Goal: Task Accomplishment & Management: Manage account settings

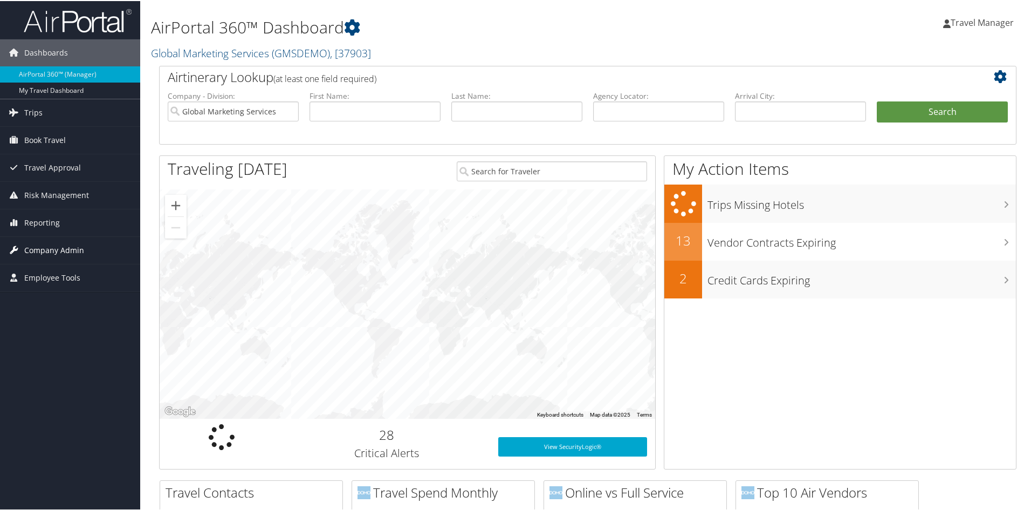
click at [46, 248] on span "Company Admin" at bounding box center [54, 249] width 60 height 27
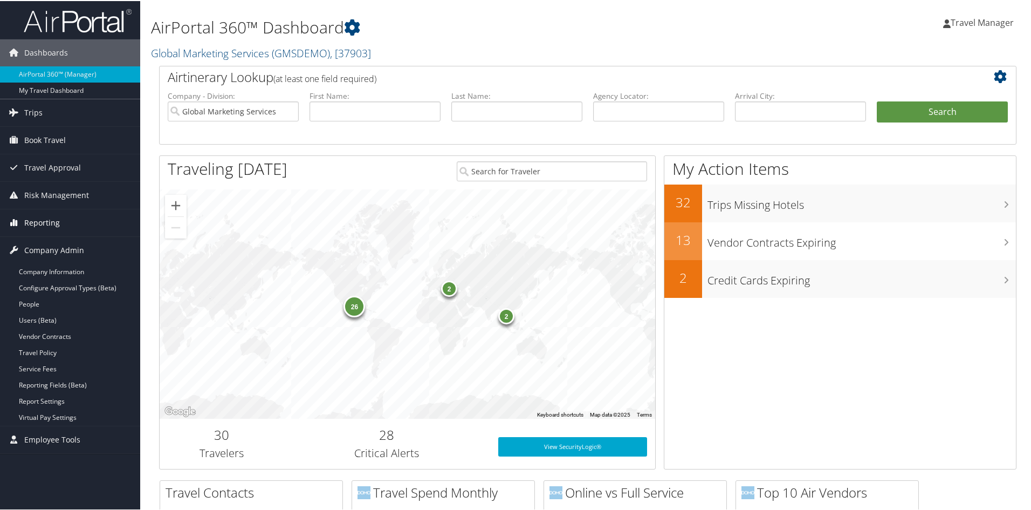
click at [30, 215] on span "Reporting" at bounding box center [42, 221] width 36 height 27
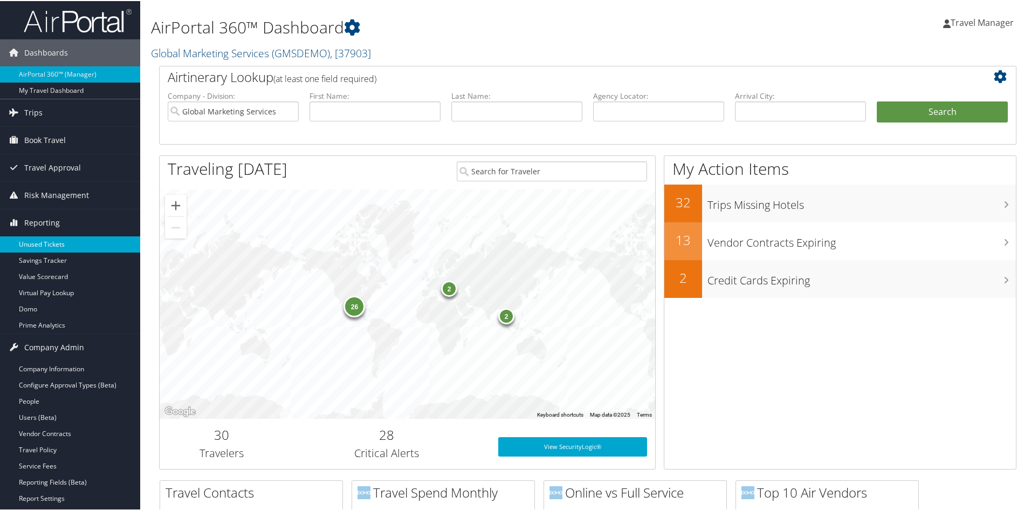
click at [30, 241] on link "Unused Tickets" at bounding box center [70, 243] width 140 height 16
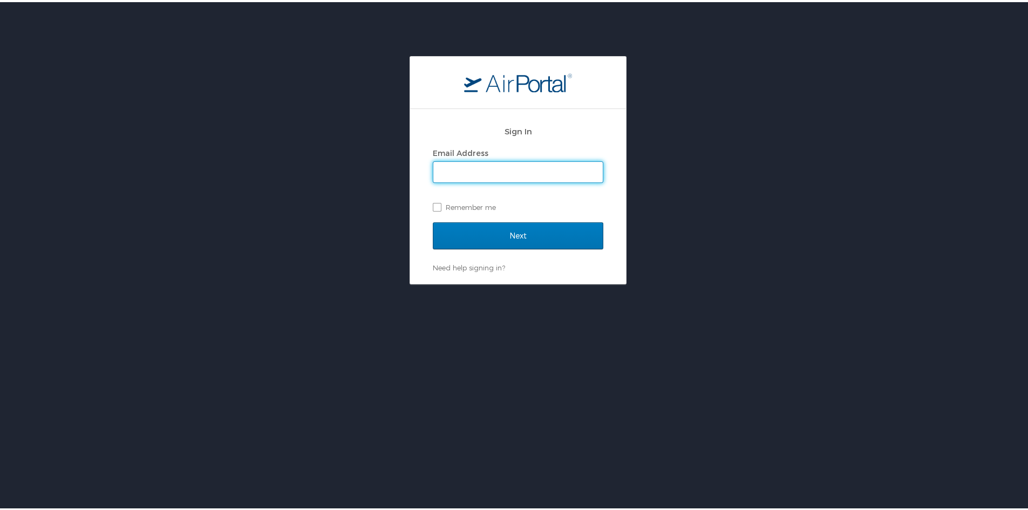
click at [456, 169] on input "Email Address" at bounding box center [517, 170] width 169 height 20
type input "travel.manager@gmservices.com"
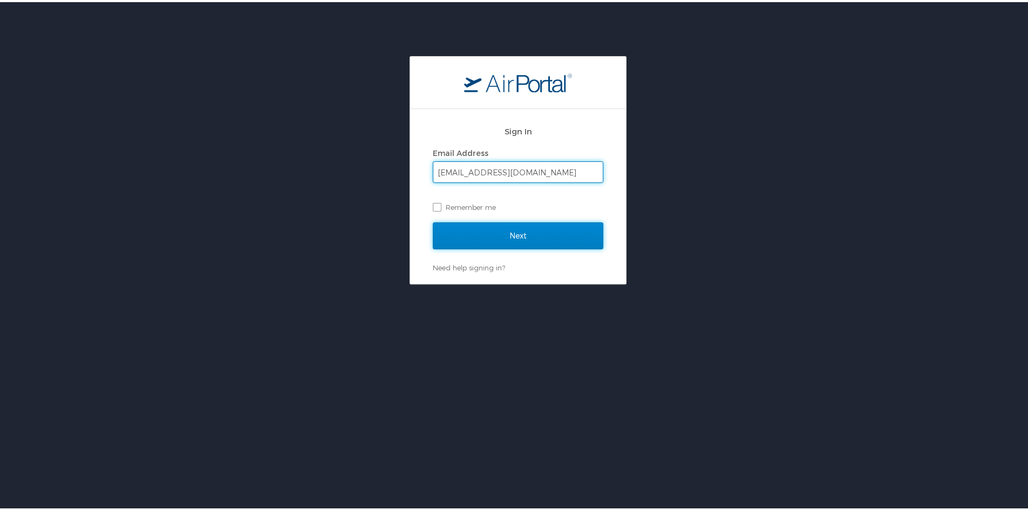
click at [499, 230] on input "Next" at bounding box center [518, 233] width 170 height 27
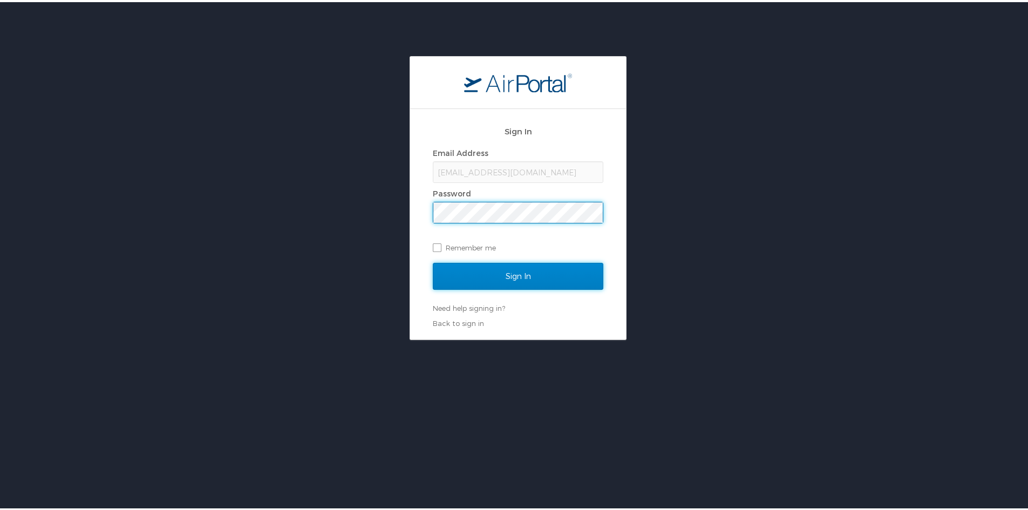
click at [498, 273] on input "Sign In" at bounding box center [518, 274] width 170 height 27
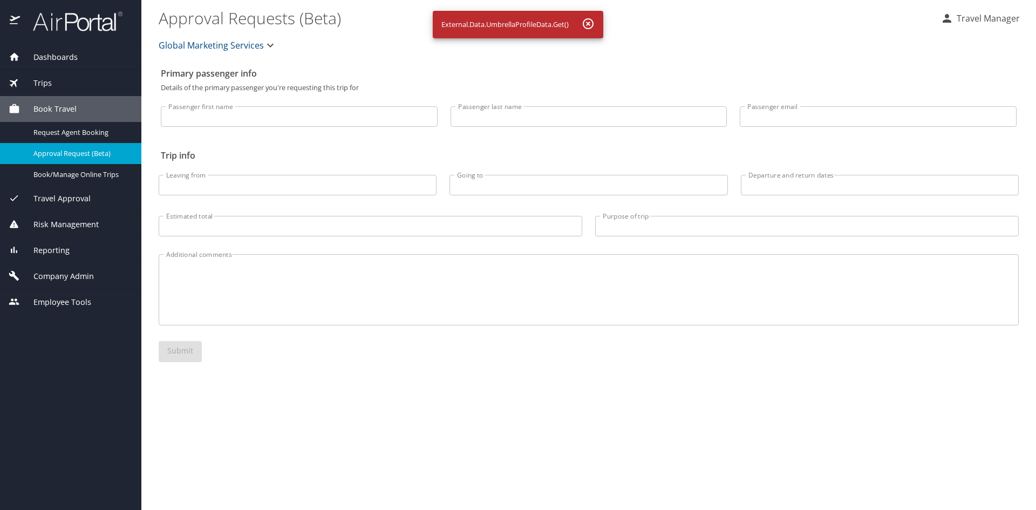
click at [586, 24] on icon "button" at bounding box center [587, 23] width 13 height 13
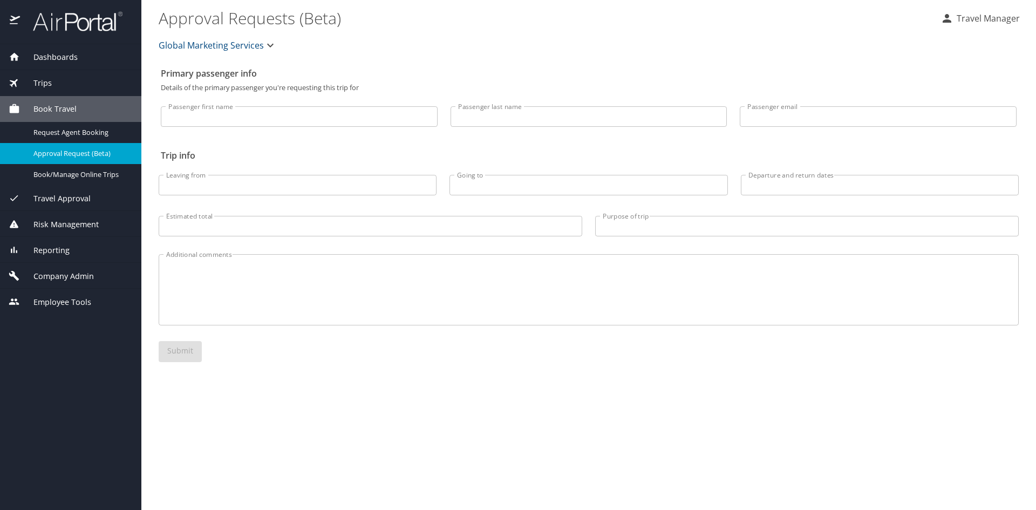
click at [44, 254] on span "Reporting" at bounding box center [45, 250] width 50 height 12
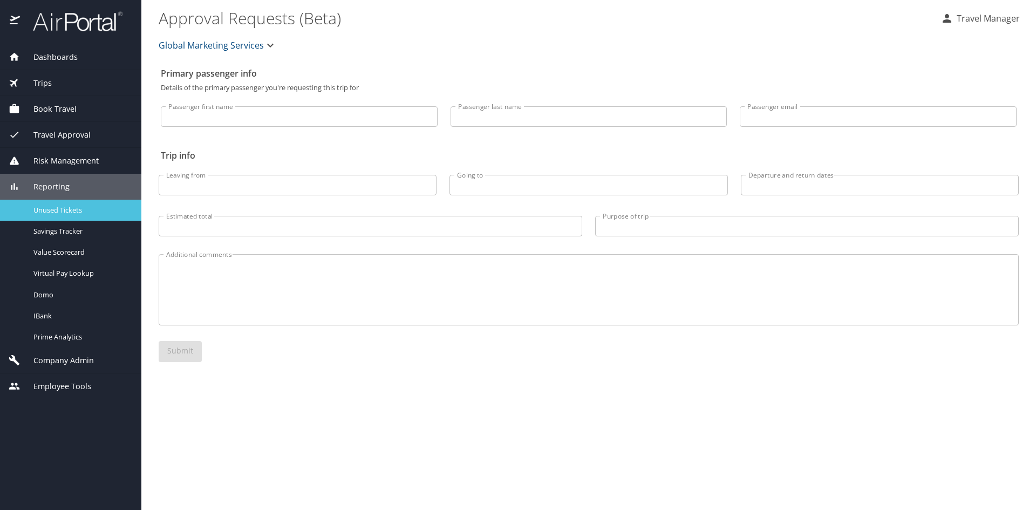
click at [42, 210] on span "Unused Tickets" at bounding box center [80, 210] width 95 height 10
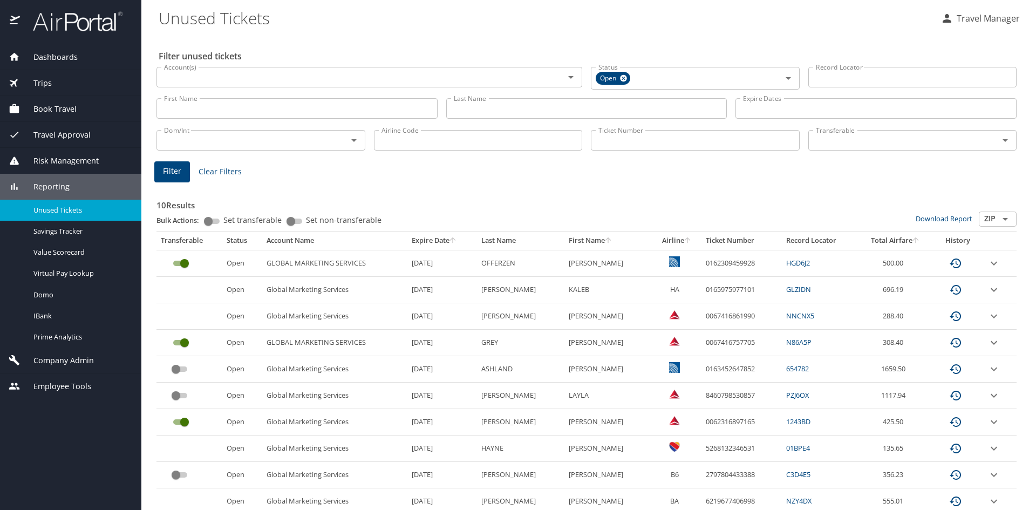
click at [49, 112] on span "Book Travel" at bounding box center [48, 109] width 57 height 12
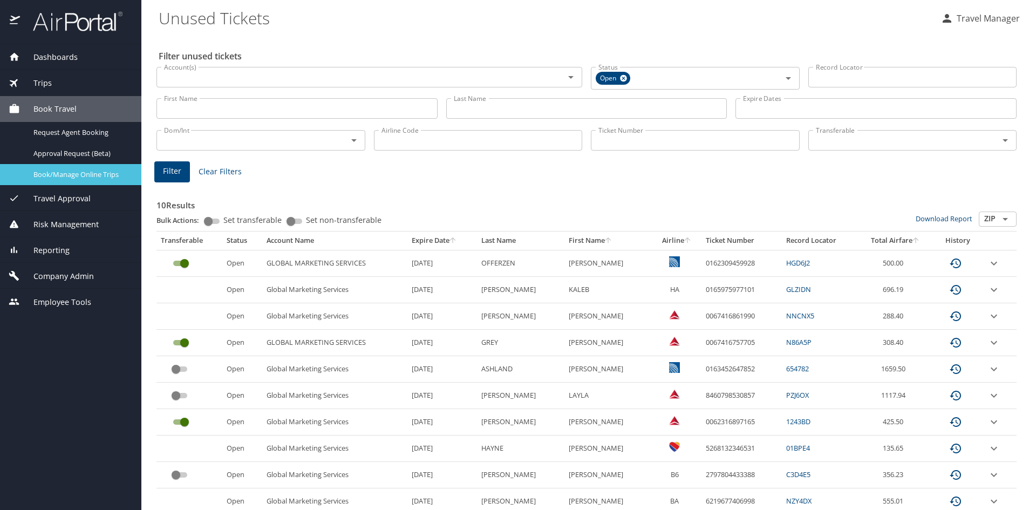
click at [45, 175] on span "Book/Manage Online Trips" at bounding box center [80, 174] width 95 height 10
click at [60, 30] on img at bounding box center [71, 21] width 101 height 21
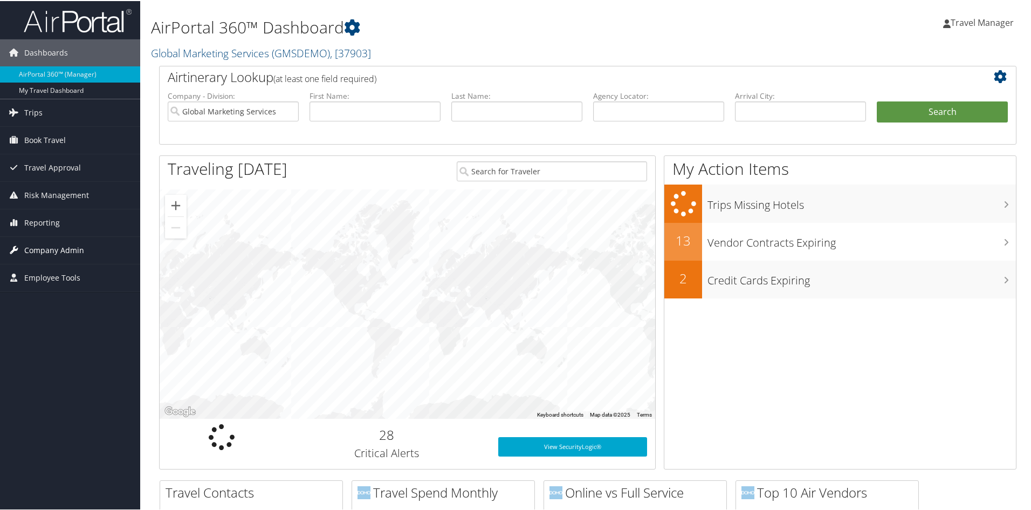
click at [72, 246] on span "Company Admin" at bounding box center [54, 249] width 60 height 27
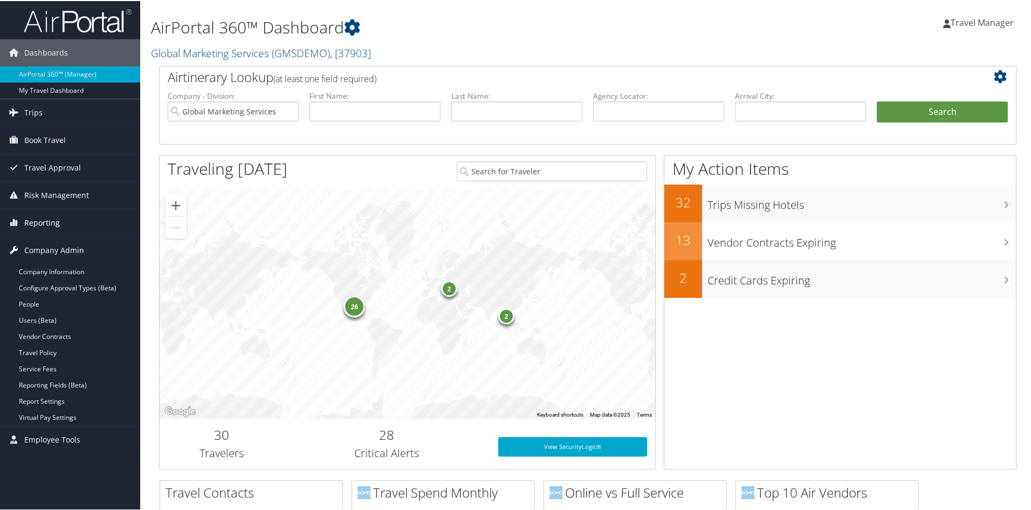
click at [39, 222] on span "Reporting" at bounding box center [42, 221] width 36 height 27
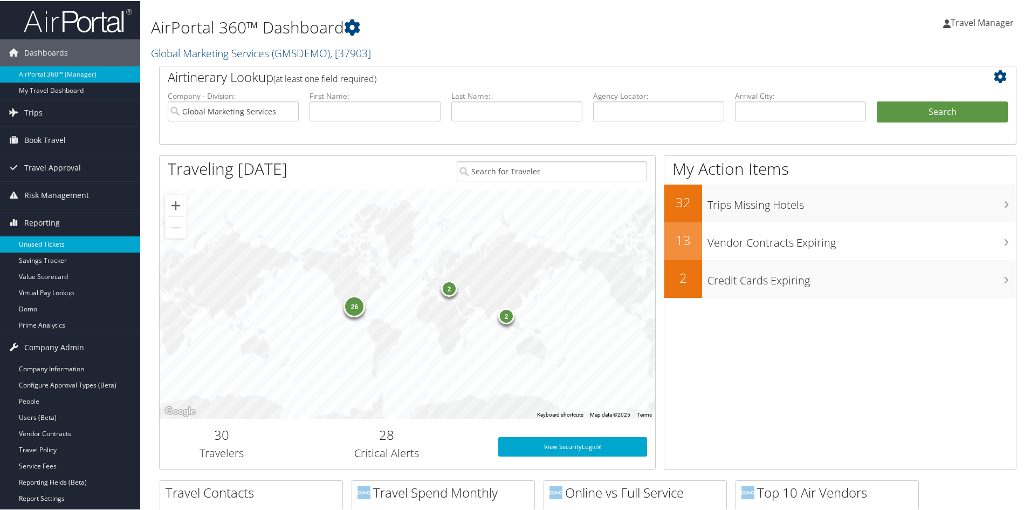
click at [41, 238] on link "Unused Tickets" at bounding box center [70, 243] width 140 height 16
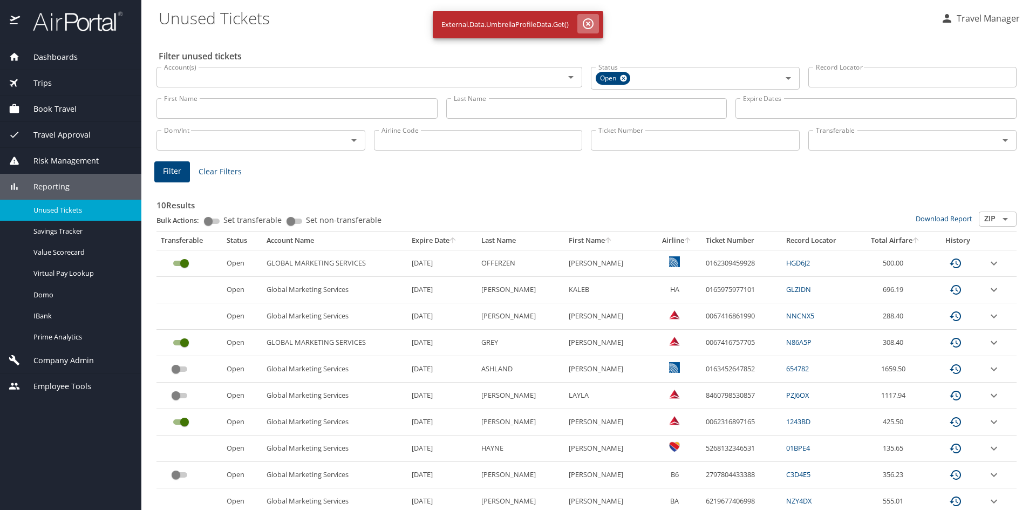
click at [589, 22] on icon "button" at bounding box center [588, 23] width 11 height 11
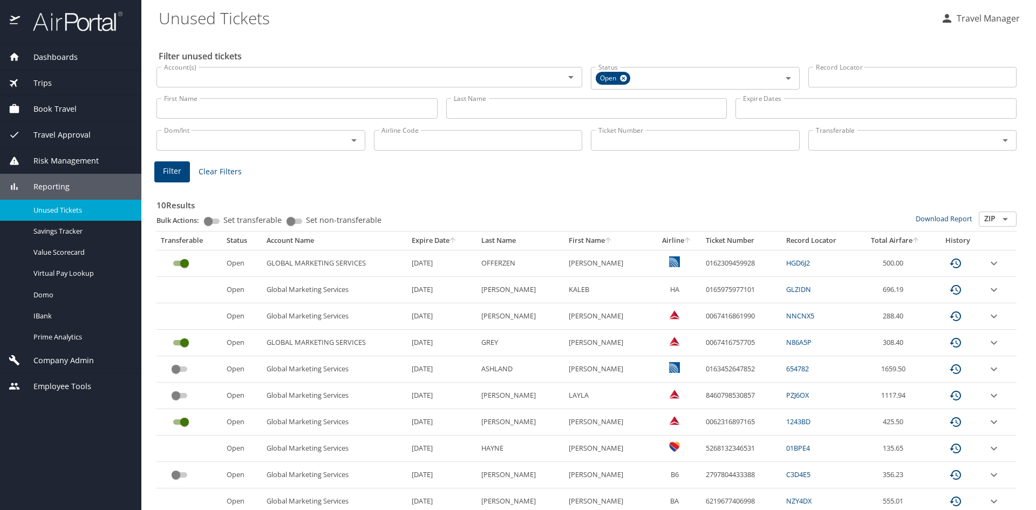
click at [45, 19] on img at bounding box center [71, 21] width 101 height 21
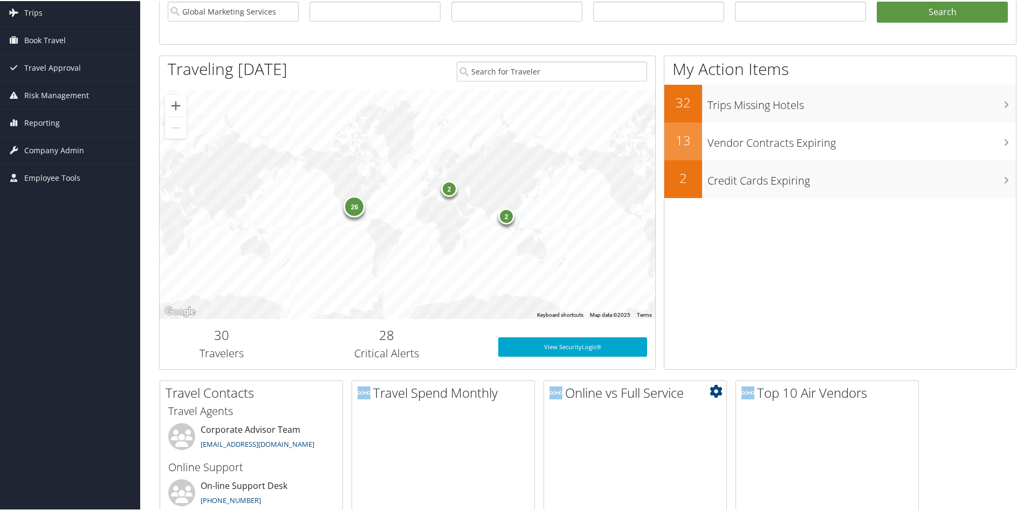
scroll to position [108, 0]
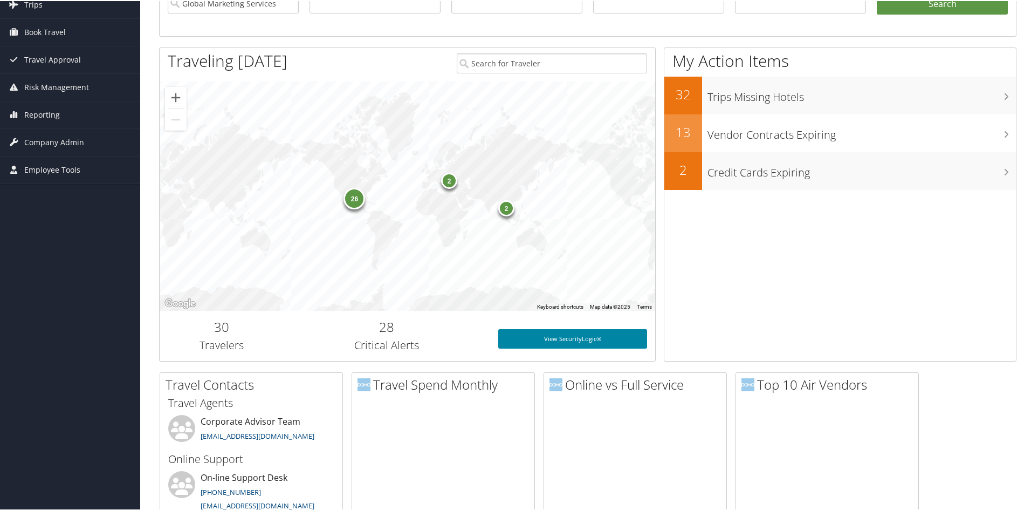
click at [548, 338] on link "View SecurityLogic®" at bounding box center [572, 337] width 149 height 19
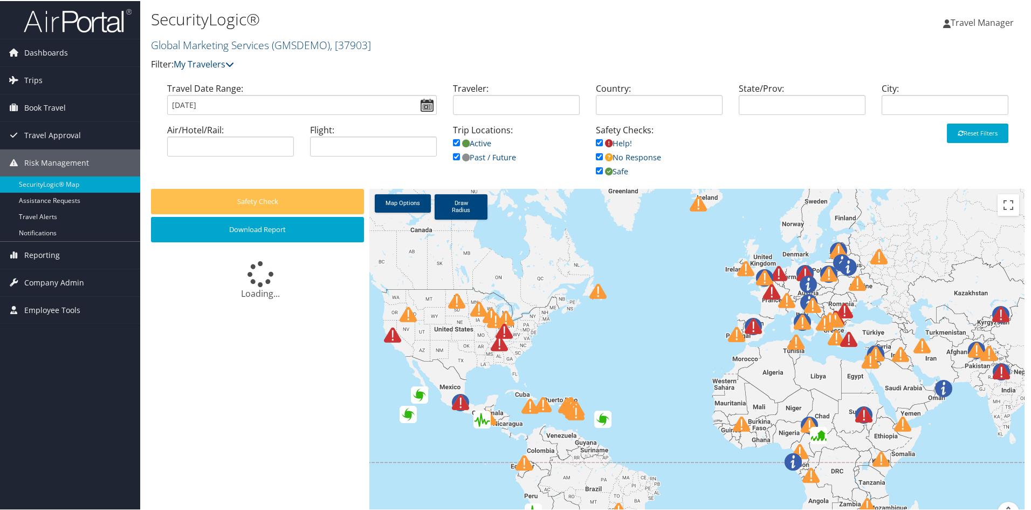
drag, startPoint x: 544, startPoint y: 318, endPoint x: 624, endPoint y: 442, distance: 148.0
click at [624, 442] on div at bounding box center [697, 361] width 655 height 347
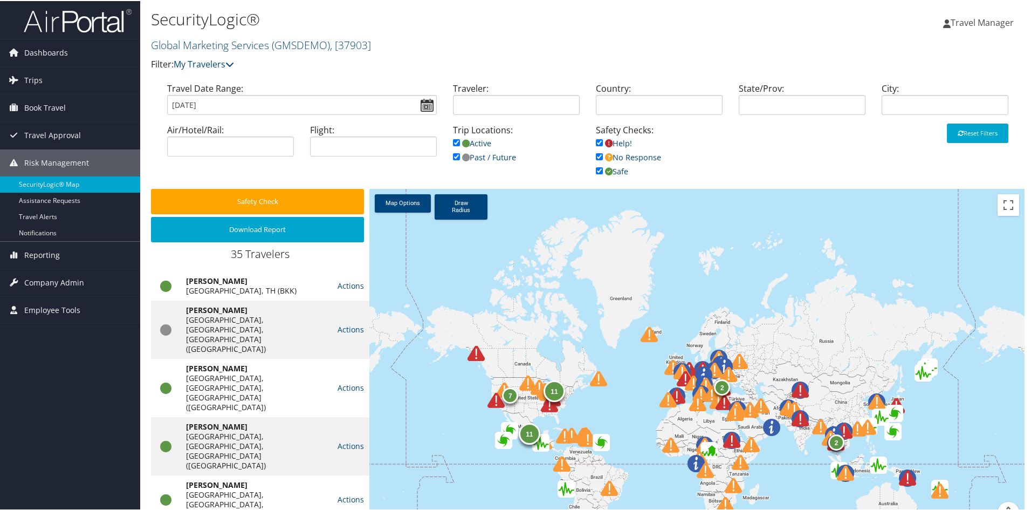
drag, startPoint x: 466, startPoint y: 359, endPoint x: 692, endPoint y: 415, distance: 232.9
click at [692, 415] on div at bounding box center [704, 409] width 30 height 30
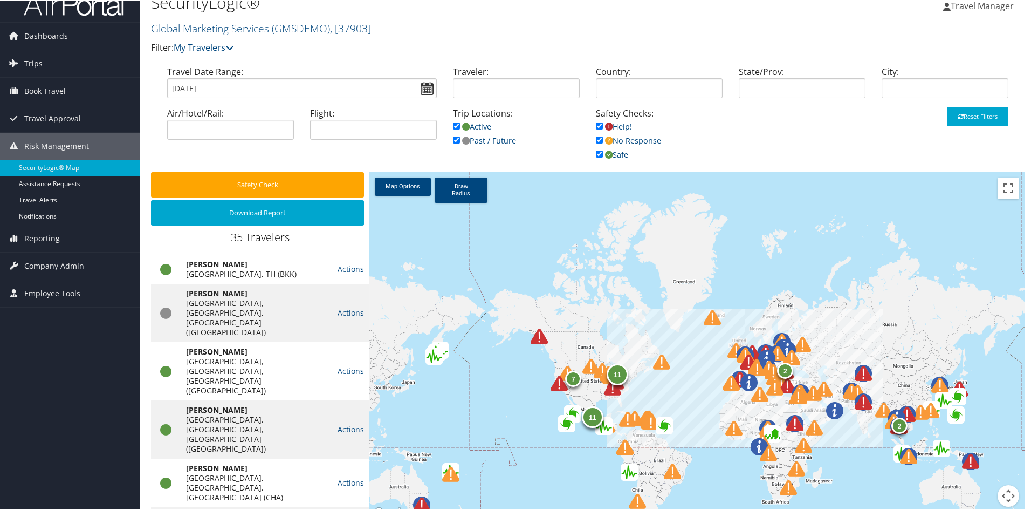
scroll to position [25, 0]
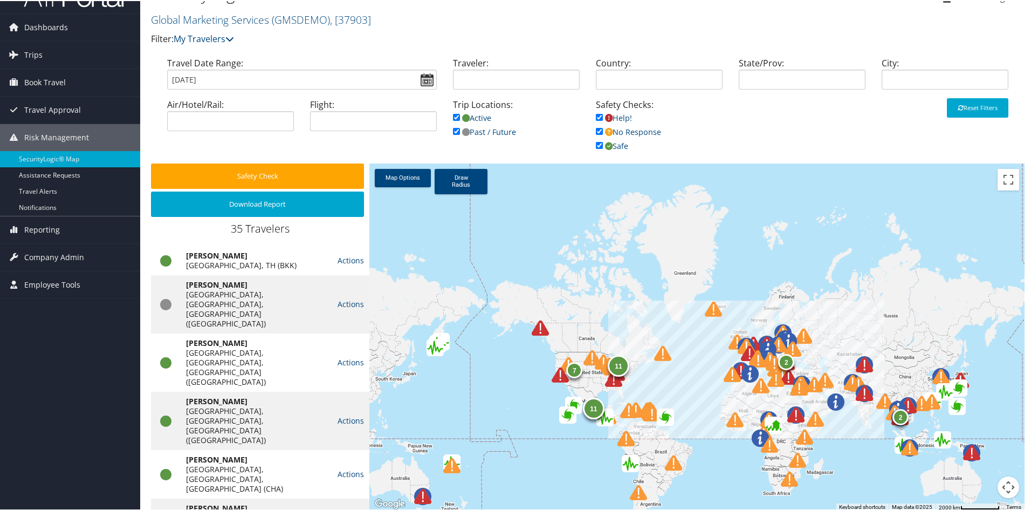
click at [601, 366] on img at bounding box center [609, 363] width 17 height 17
click at [449, 181] on link "Draw Radius" at bounding box center [461, 180] width 53 height 25
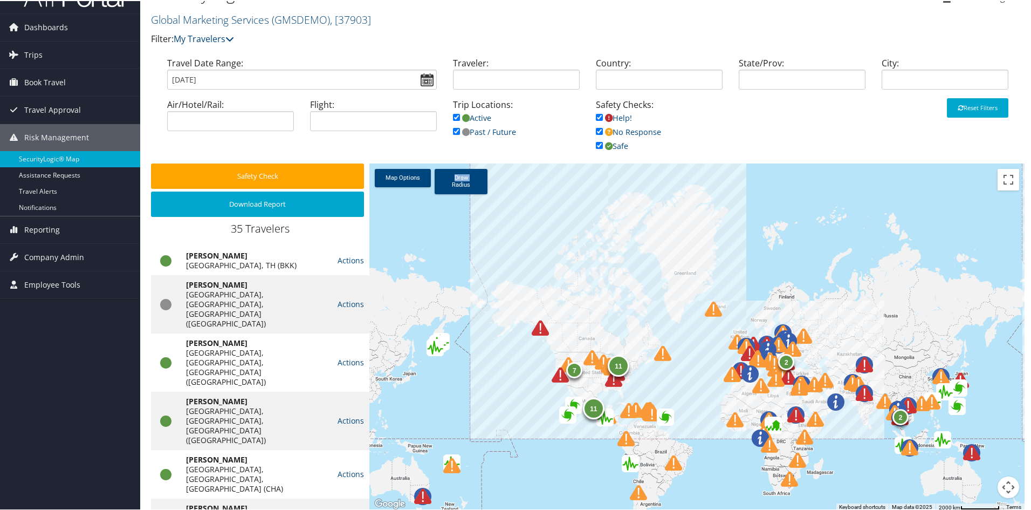
drag, startPoint x: 596, startPoint y: 355, endPoint x: 644, endPoint y: 375, distance: 52.0
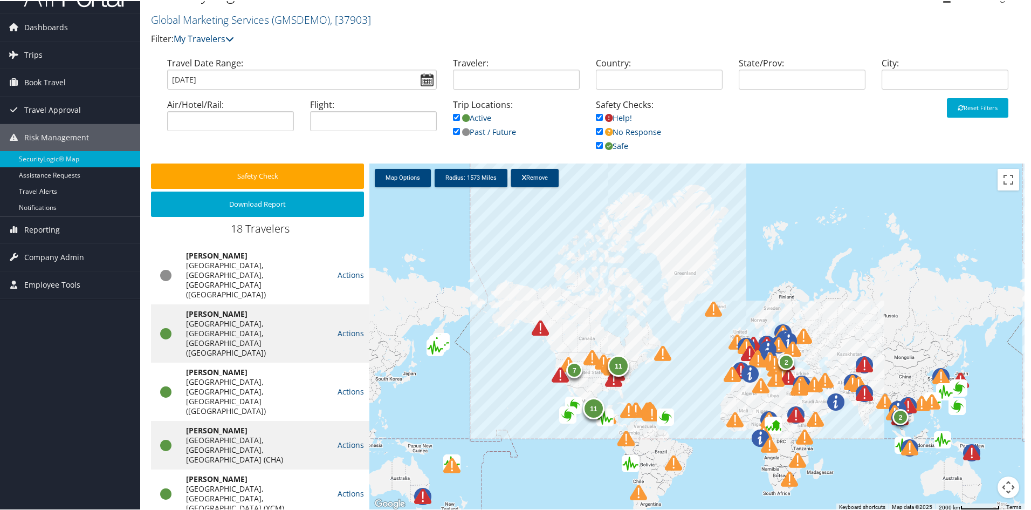
click at [617, 365] on img at bounding box center [616, 372] width 17 height 17
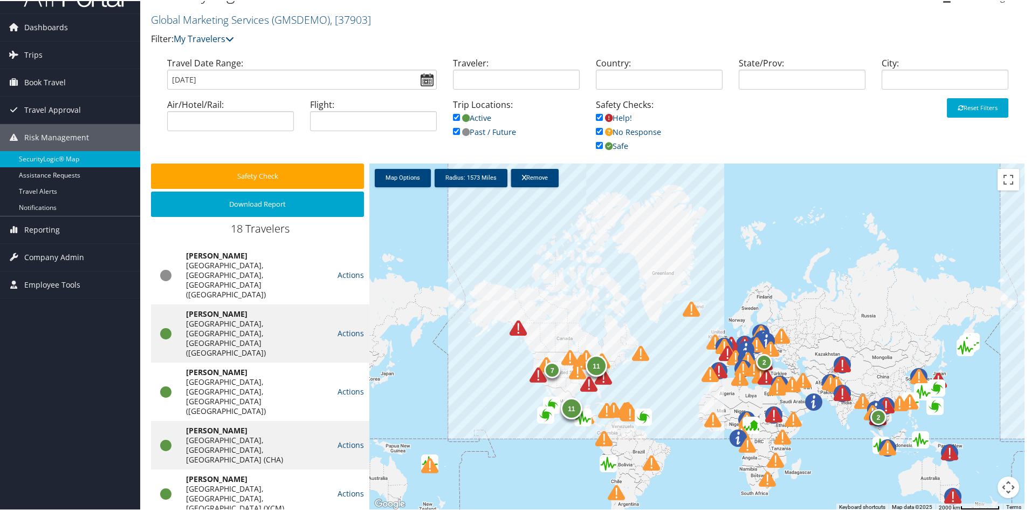
drag, startPoint x: 504, startPoint y: 380, endPoint x: 481, endPoint y: 380, distance: 23.2
click at [481, 380] on div "11 2 7 11 2" at bounding box center [697, 335] width 655 height 347
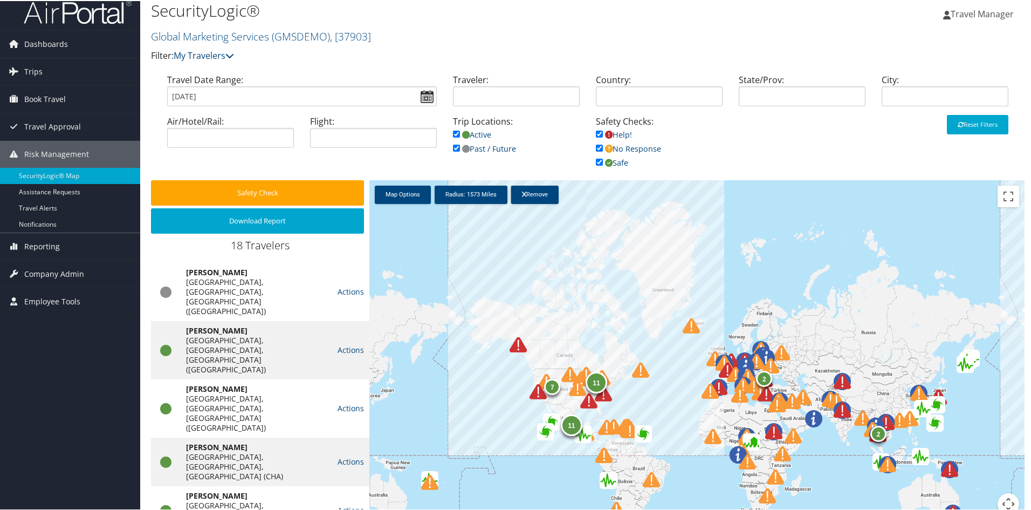
scroll to position [0, 0]
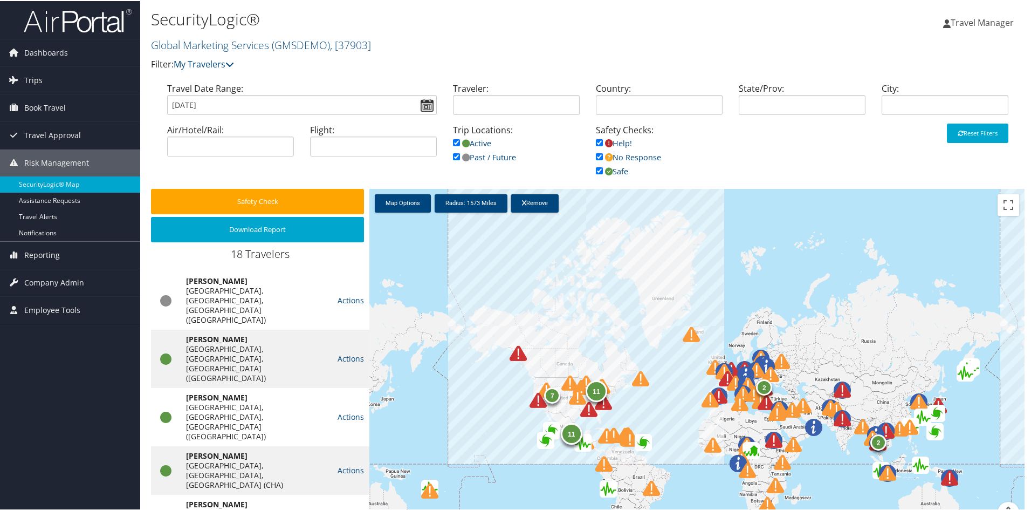
click at [84, 23] on img at bounding box center [78, 19] width 108 height 25
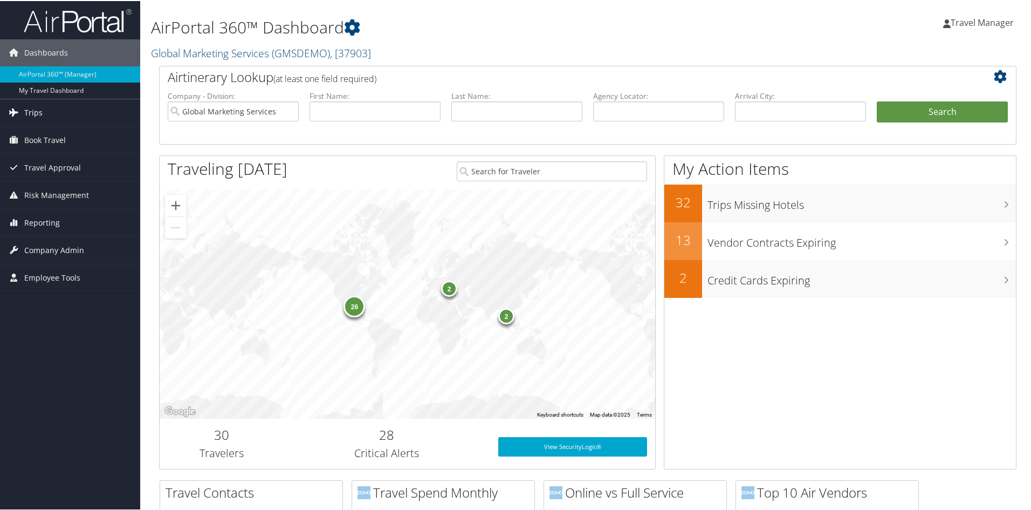
click at [35, 111] on span "Trips" at bounding box center [33, 111] width 18 height 27
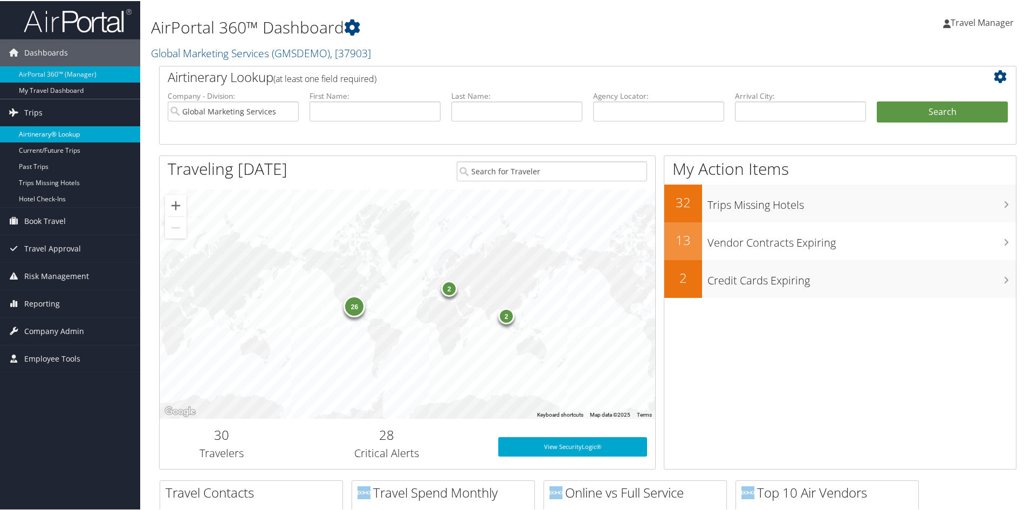
click at [41, 134] on link "Airtinerary® Lookup" at bounding box center [70, 133] width 140 height 16
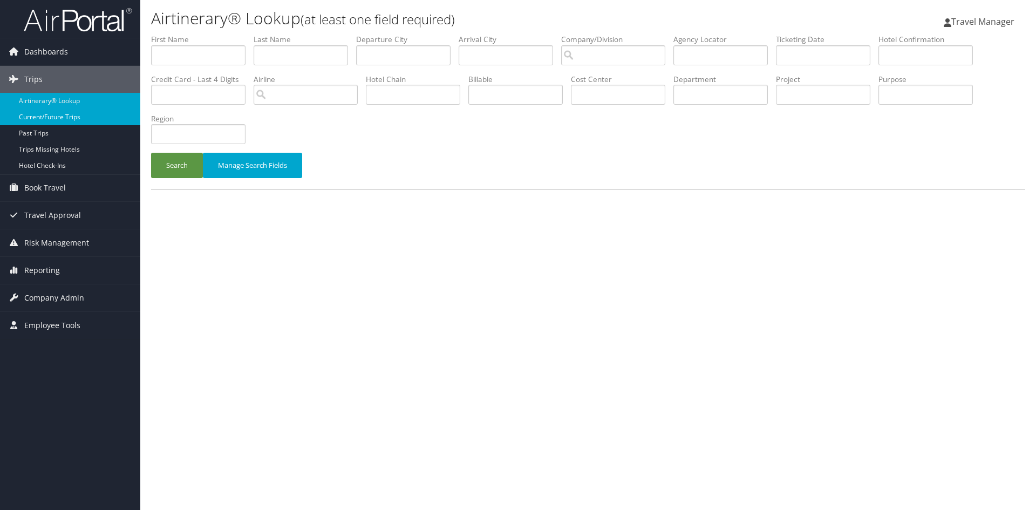
click at [39, 115] on link "Current/Future Trips" at bounding box center [70, 117] width 140 height 16
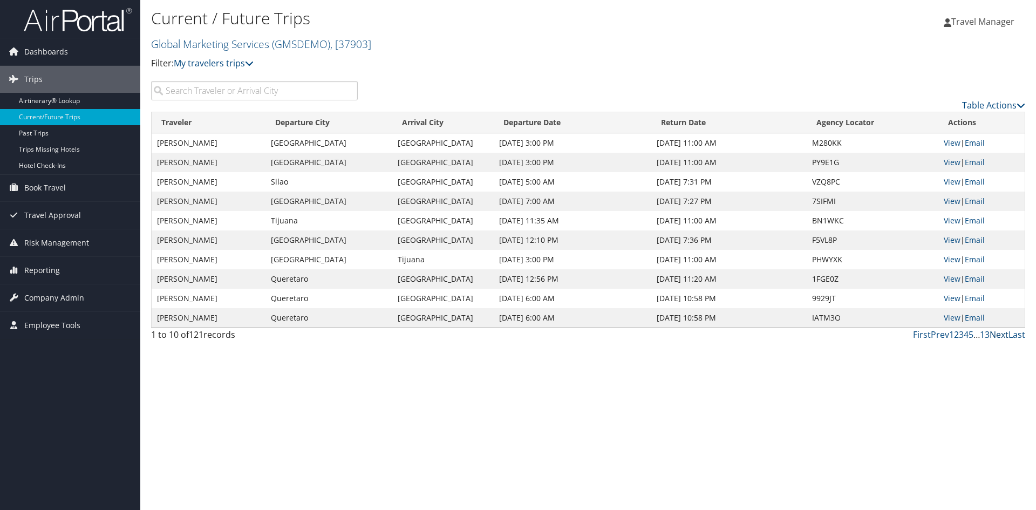
click at [1001, 333] on link "Next" at bounding box center [998, 335] width 19 height 12
click at [954, 184] on link "View" at bounding box center [951, 181] width 17 height 10
click at [34, 100] on link "Airtinerary® Lookup" at bounding box center [70, 101] width 140 height 16
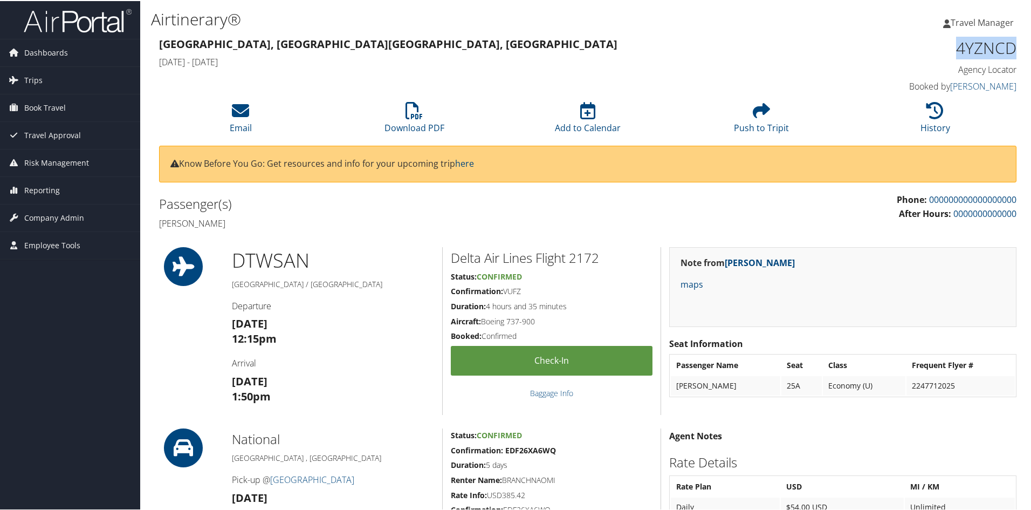
drag, startPoint x: 944, startPoint y: 54, endPoint x: 1018, endPoint y: 54, distance: 74.4
click at [1018, 54] on div "4YZNCD Agency Locator Agency Locator 4YZNCD Booked by [PERSON_NAME] Booked by […" at bounding box center [915, 64] width 218 height 61
click at [883, 57] on h1 "4YZNCD" at bounding box center [916, 47] width 202 height 23
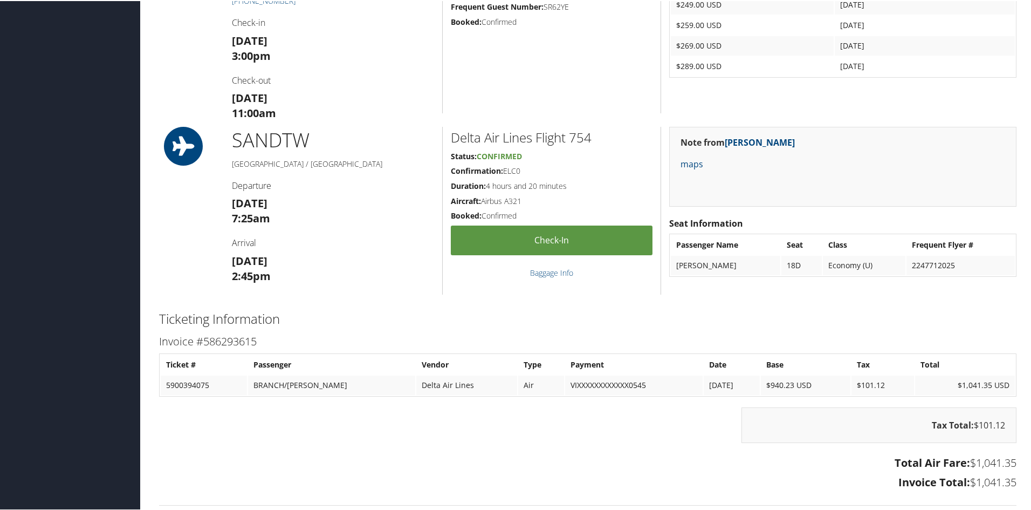
scroll to position [701, 0]
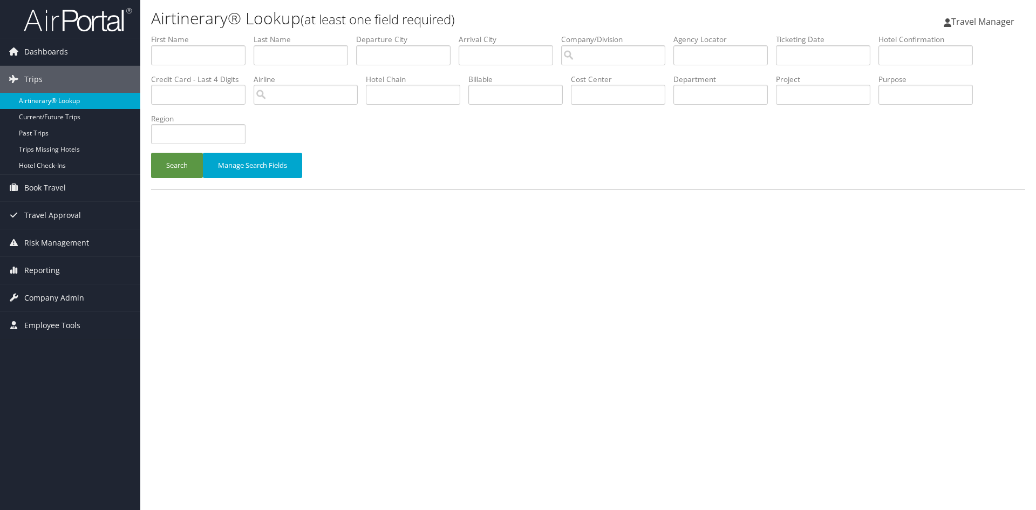
click at [30, 97] on link "Airtinerary® Lookup" at bounding box center [70, 101] width 140 height 16
click at [39, 80] on span "Trips" at bounding box center [33, 79] width 18 height 27
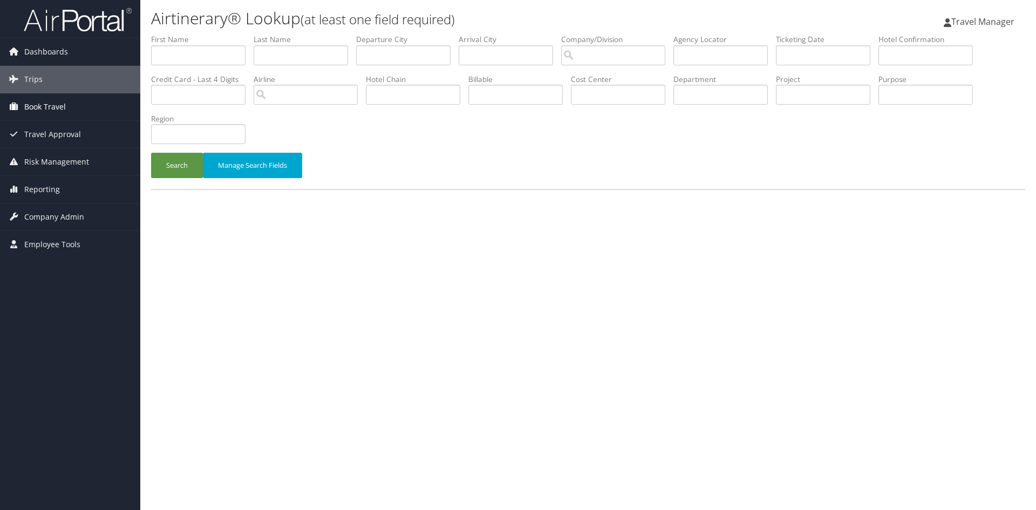
click at [38, 105] on span "Book Travel" at bounding box center [45, 106] width 42 height 27
click at [42, 223] on span "Reporting" at bounding box center [42, 221] width 36 height 27
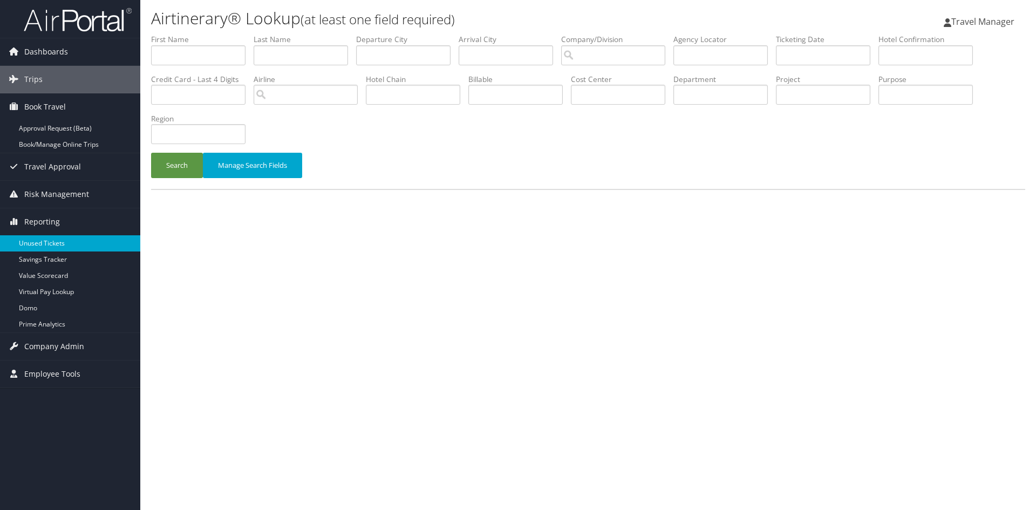
click at [42, 245] on link "Unused Tickets" at bounding box center [70, 243] width 140 height 16
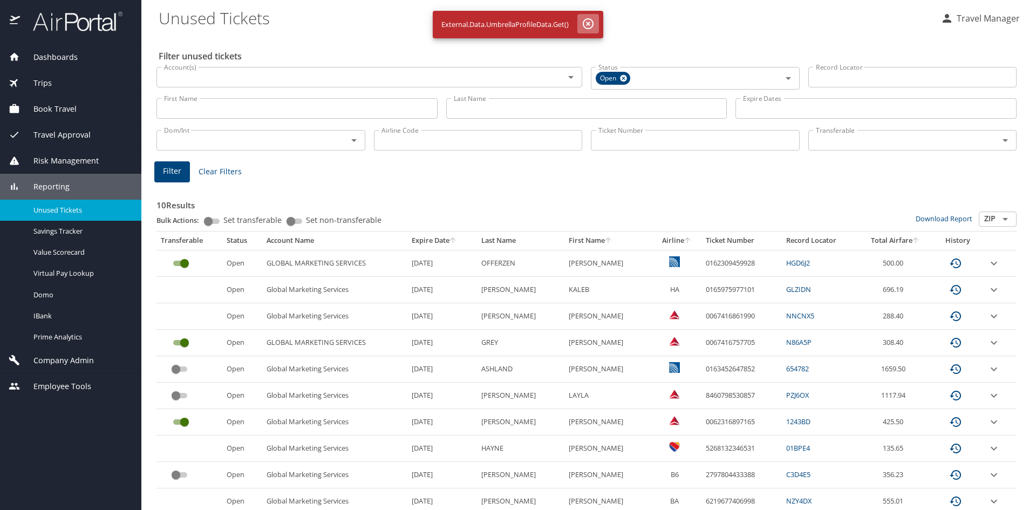
click at [586, 26] on icon "button" at bounding box center [587, 23] width 13 height 13
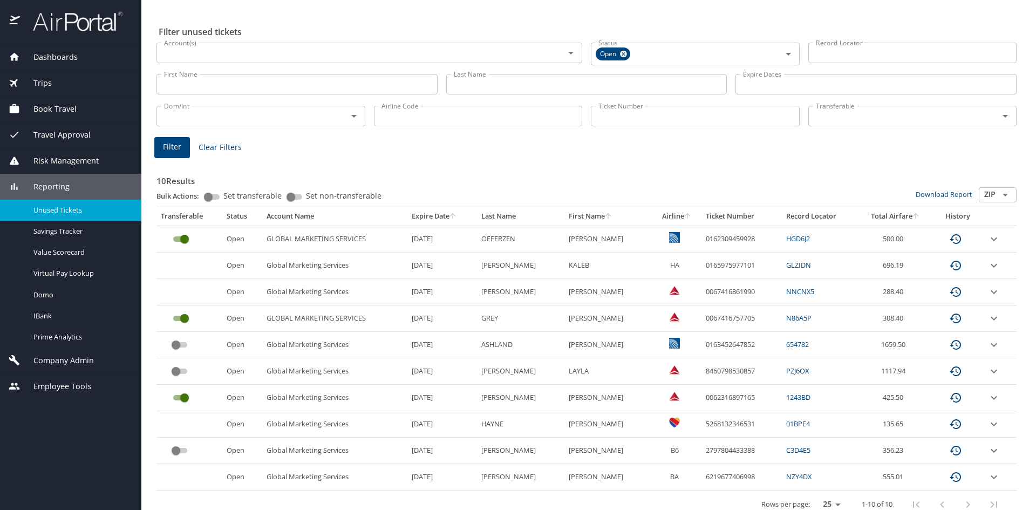
scroll to position [38, 0]
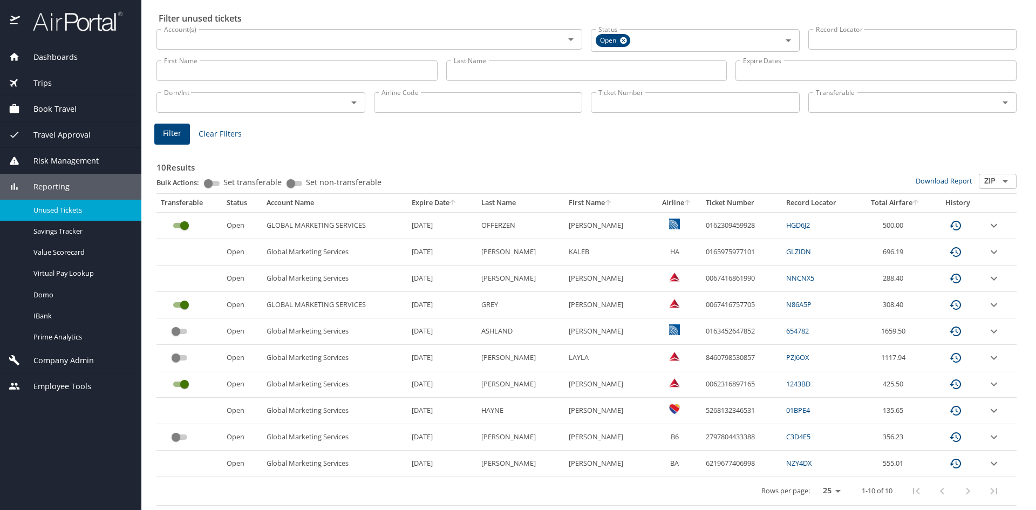
drag, startPoint x: 410, startPoint y: 229, endPoint x: 456, endPoint y: 223, distance: 45.6
click at [456, 223] on td "4/14/2026" at bounding box center [442, 225] width 70 height 26
click at [451, 229] on td "4/14/2026" at bounding box center [442, 225] width 70 height 26
click at [987, 247] on icon "expand row" at bounding box center [993, 251] width 13 height 13
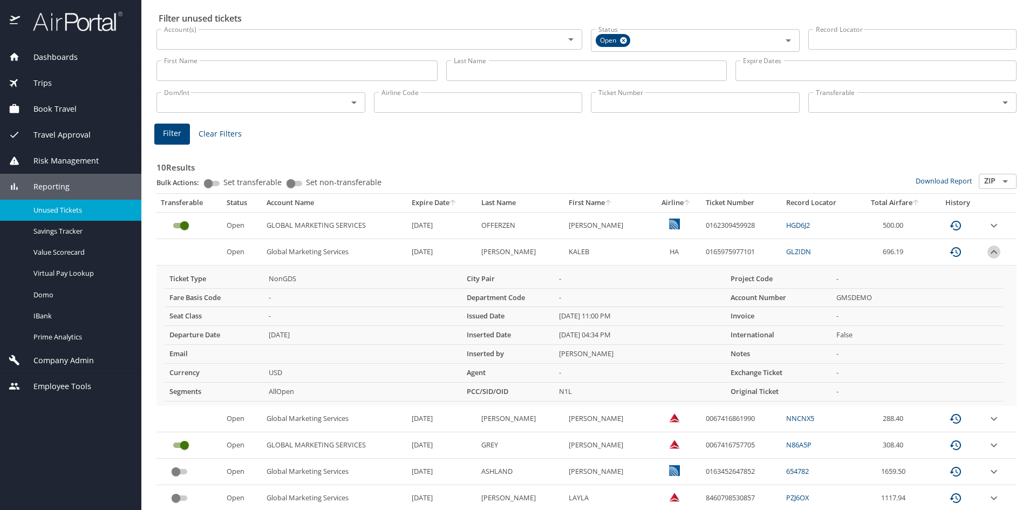
click at [987, 247] on icon "expand row" at bounding box center [993, 251] width 13 height 13
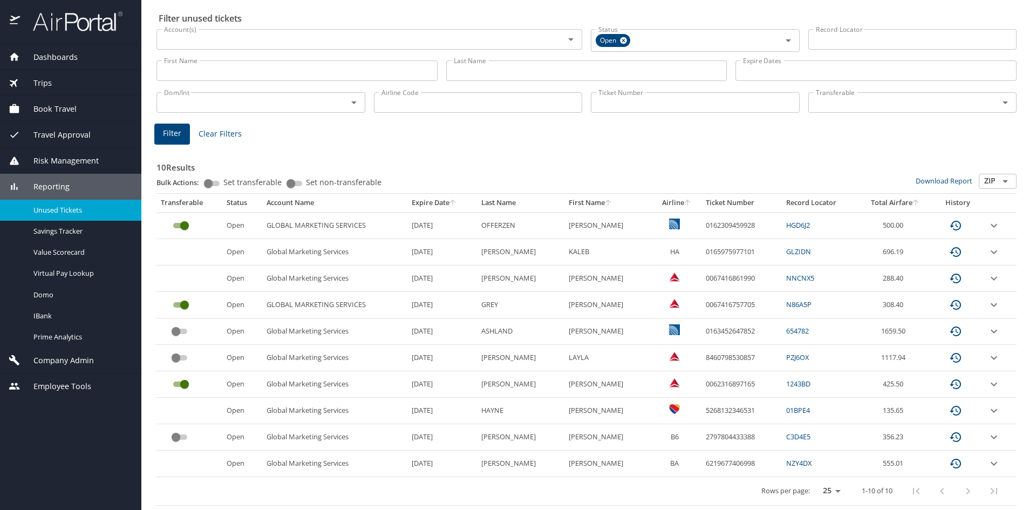
click at [75, 24] on img at bounding box center [71, 21] width 101 height 21
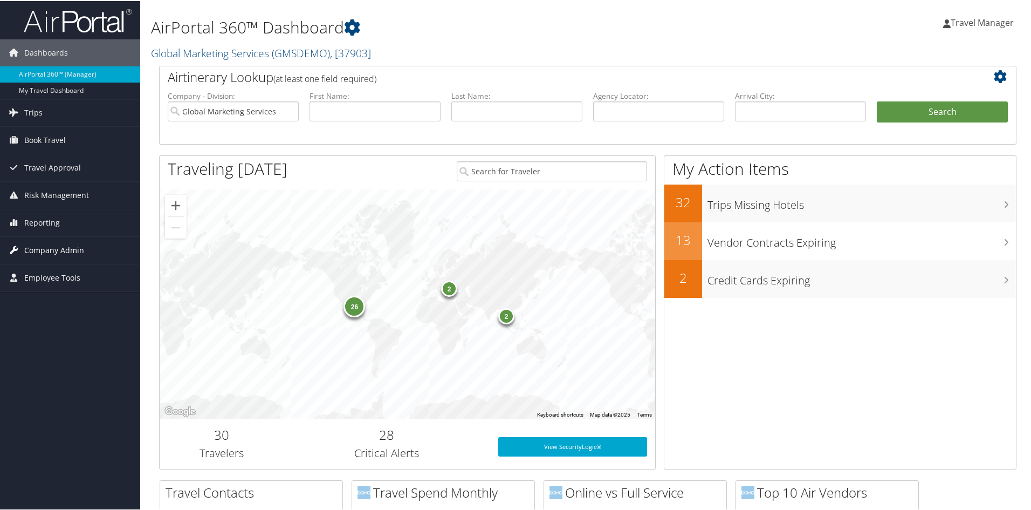
click at [54, 249] on span "Company Admin" at bounding box center [54, 249] width 60 height 27
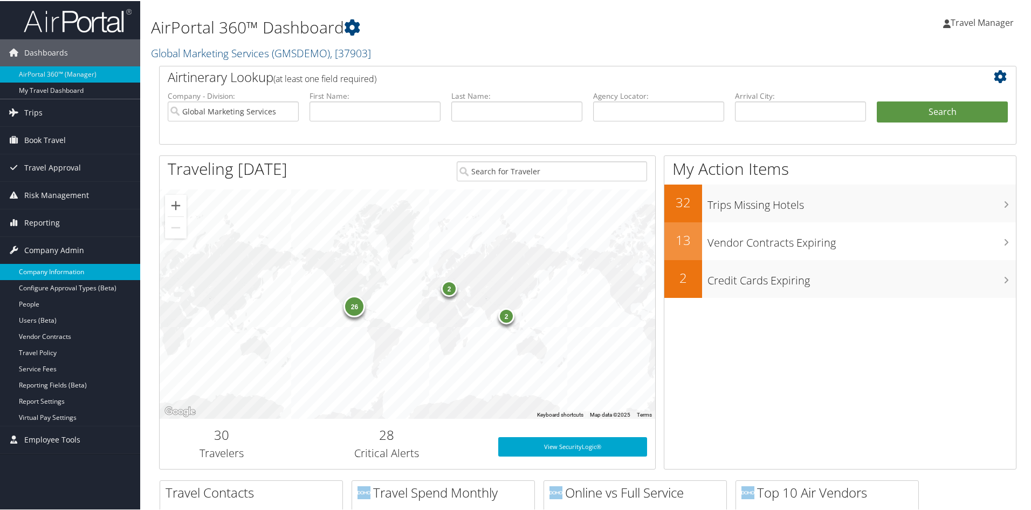
click at [58, 273] on link "Company Information" at bounding box center [70, 271] width 140 height 16
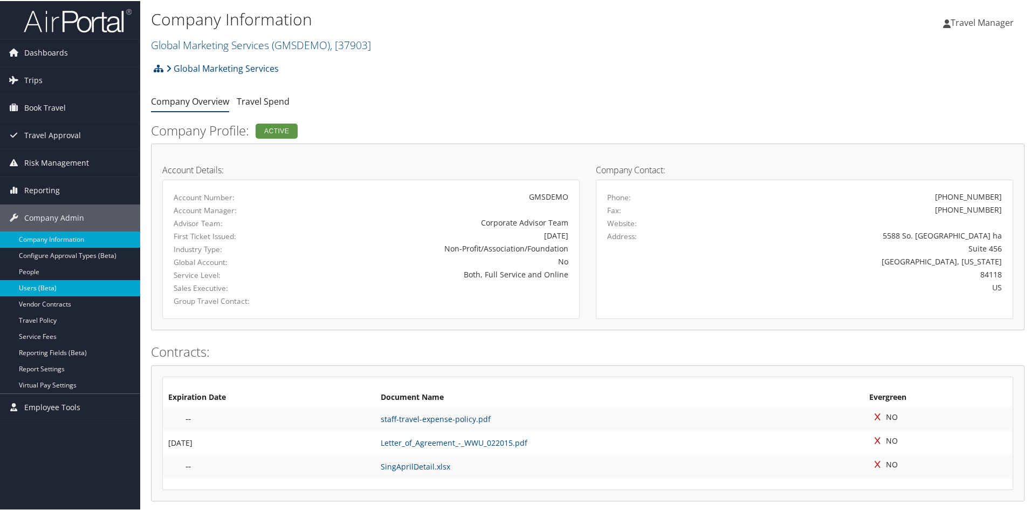
click at [32, 286] on link "Users (Beta)" at bounding box center [70, 287] width 140 height 16
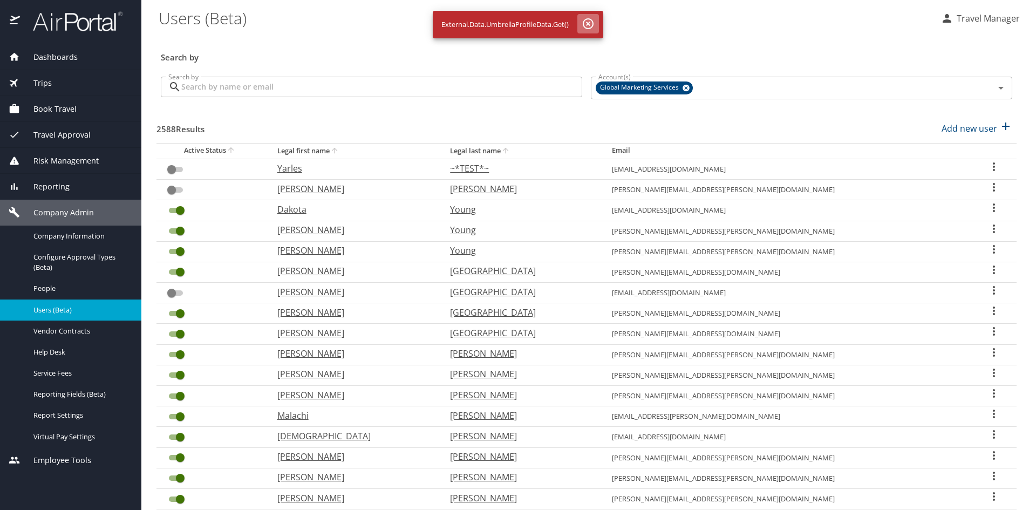
click at [592, 24] on icon "button" at bounding box center [587, 23] width 13 height 13
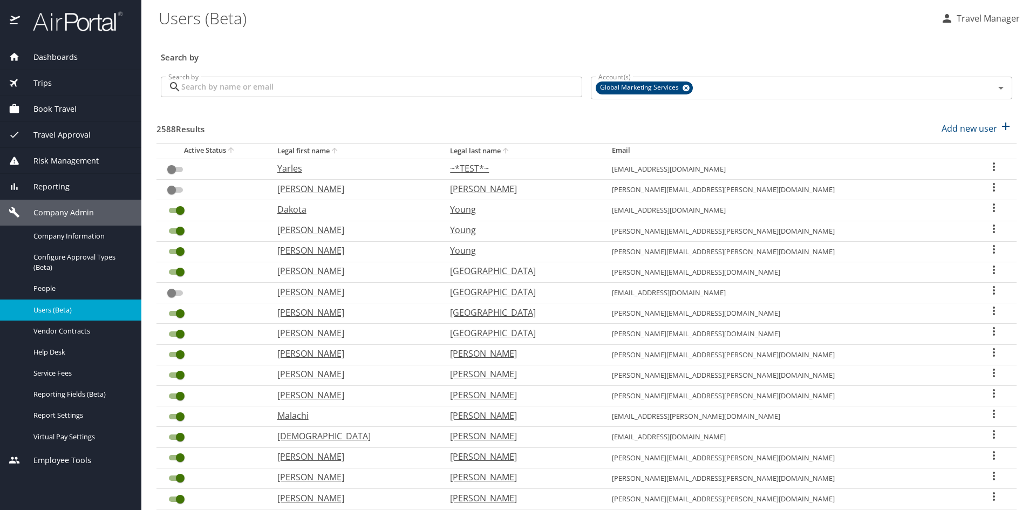
click at [987, 188] on icon "User Search Table" at bounding box center [993, 187] width 13 height 13
click at [913, 190] on p "View profile" at bounding box center [921, 188] width 47 height 13
select select "US"
click at [955, 129] on p "Add new user" at bounding box center [969, 128] width 56 height 13
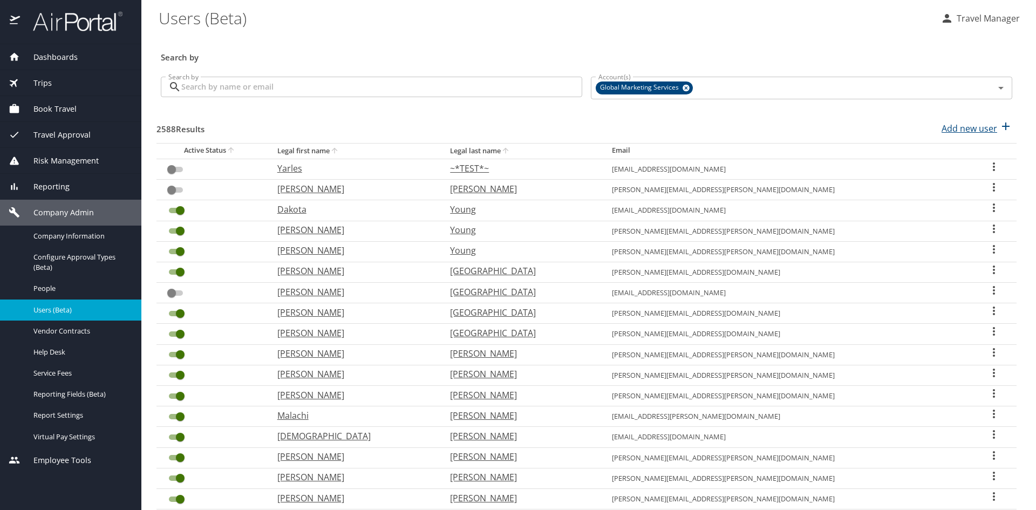
select select "US"
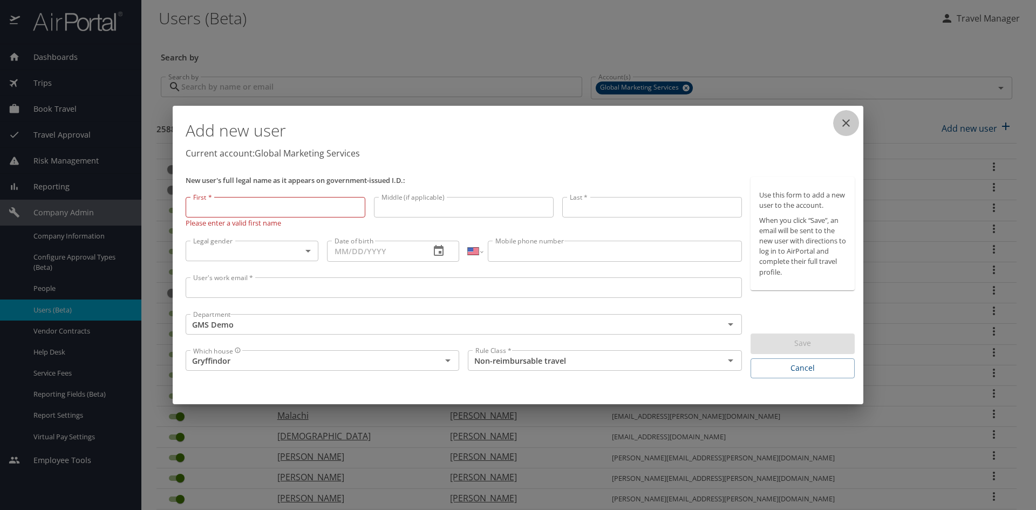
click at [848, 124] on icon "close" at bounding box center [845, 123] width 13 height 13
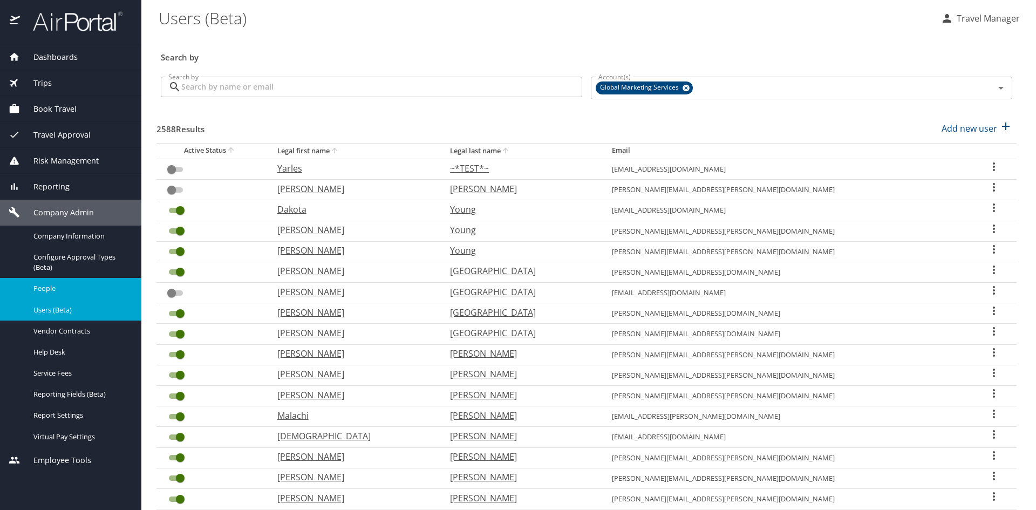
click at [52, 290] on span "People" at bounding box center [80, 288] width 95 height 10
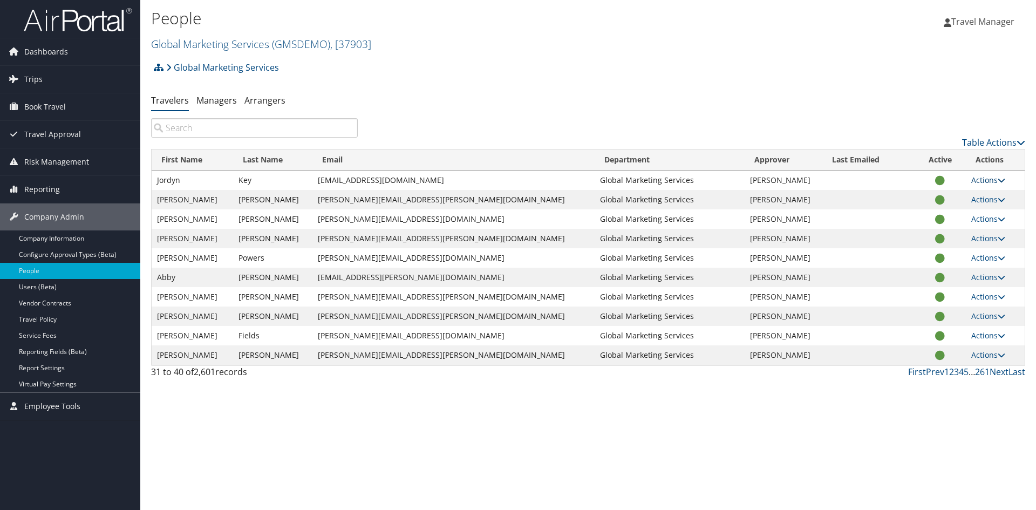
click at [971, 180] on link "Actions" at bounding box center [988, 180] width 34 height 10
